Goal: Transaction & Acquisition: Purchase product/service

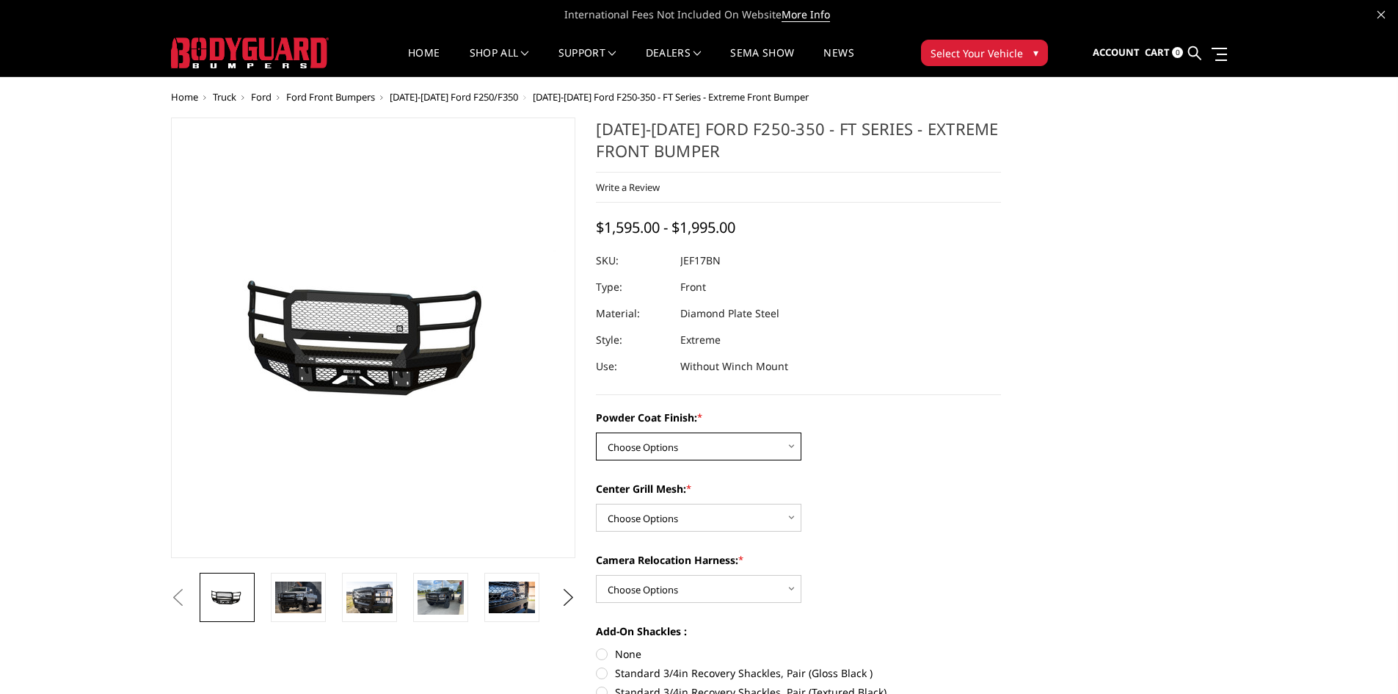
click at [739, 446] on select "Choose Options Bare Metal Gloss Black Powder Coat Textured Black Powder Coat" at bounding box center [699, 446] width 206 height 28
select select "3222"
click at [596, 432] on select "Choose Options Bare Metal Gloss Black Powder Coat Textured Black Powder Coat" at bounding box center [699, 446] width 206 height 28
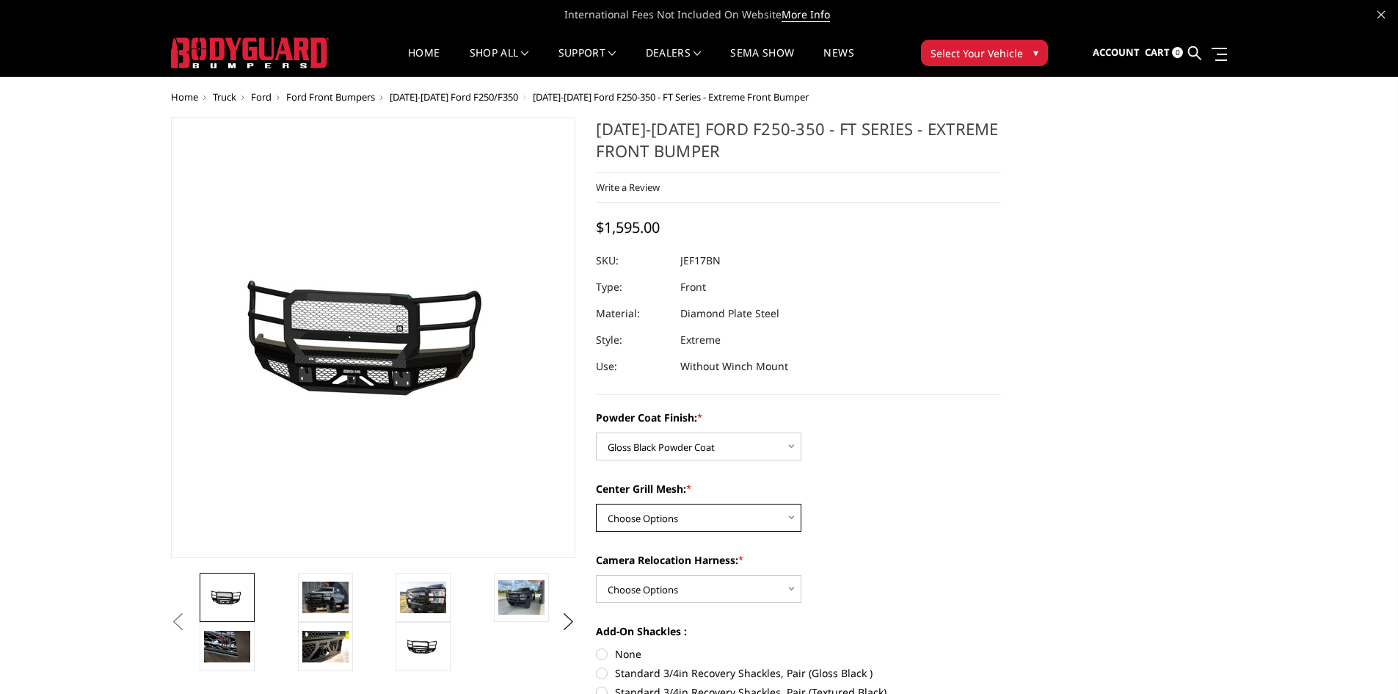
click at [706, 524] on select "Choose Options WITH Expanded Metal in Center Grill WITHOUT Expanded Metal in Ce…" at bounding box center [699, 518] width 206 height 28
select select "3225"
click at [596, 504] on select "Choose Options WITH Expanded Metal in Center Grill WITHOUT Expanded Metal in Ce…" at bounding box center [699, 518] width 206 height 28
click at [789, 590] on select "Choose Options WITH Camera Relocation Harness WITHOUT Camera Relocation Harness" at bounding box center [699, 589] width 206 height 28
click at [794, 587] on select "Choose Options WITH Camera Relocation Harness WITHOUT Camera Relocation Harness" at bounding box center [699, 589] width 206 height 28
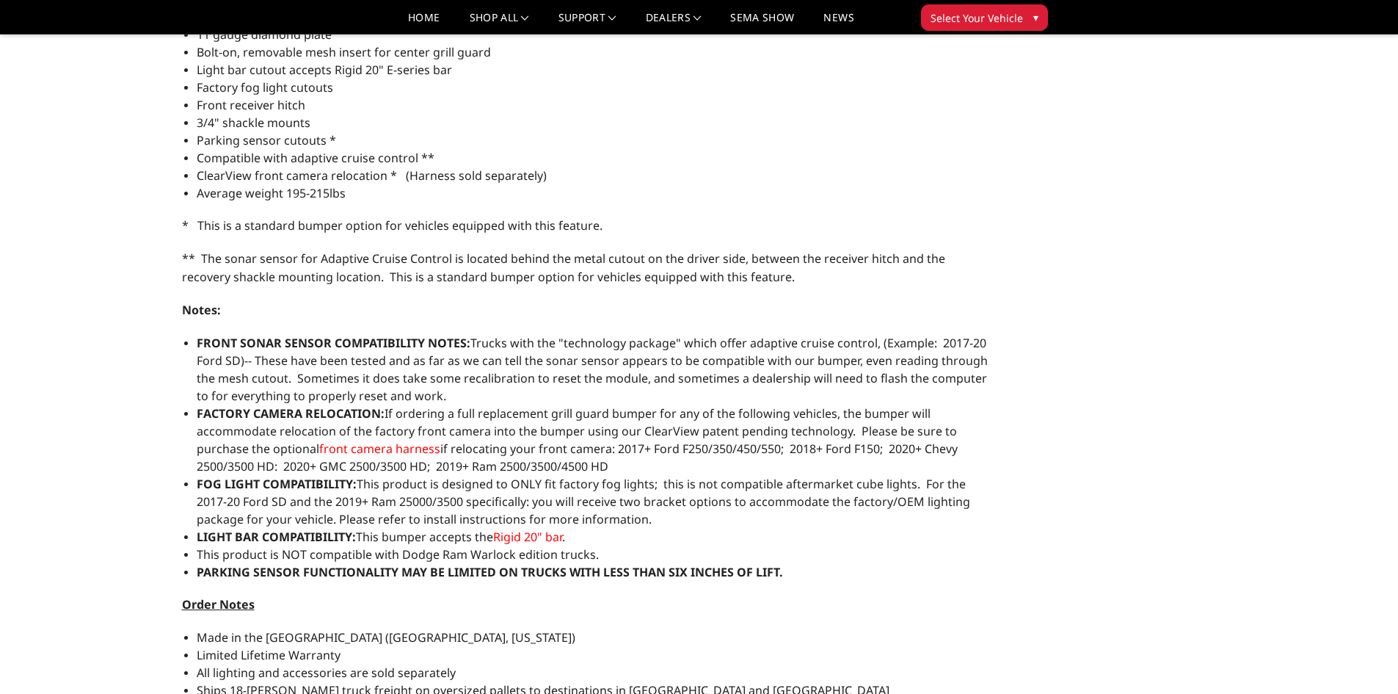
scroll to position [1028, 0]
